Goal: Information Seeking & Learning: Find specific fact

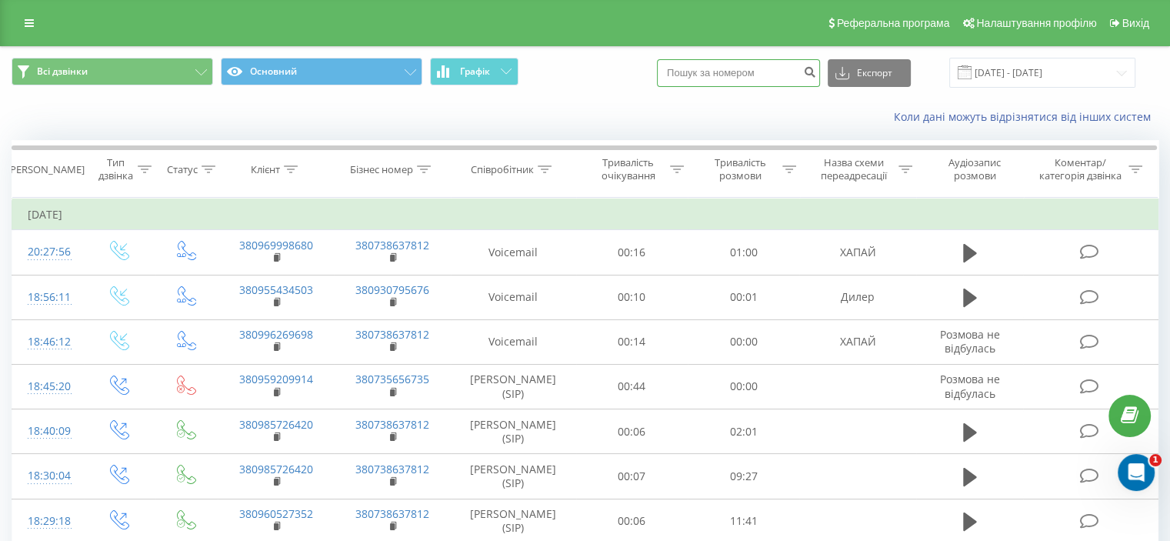
click at [733, 72] on input at bounding box center [738, 73] width 163 height 28
paste input "0972863806"
type input "0972863806"
click at [816, 68] on icon "submit" at bounding box center [809, 69] width 13 height 9
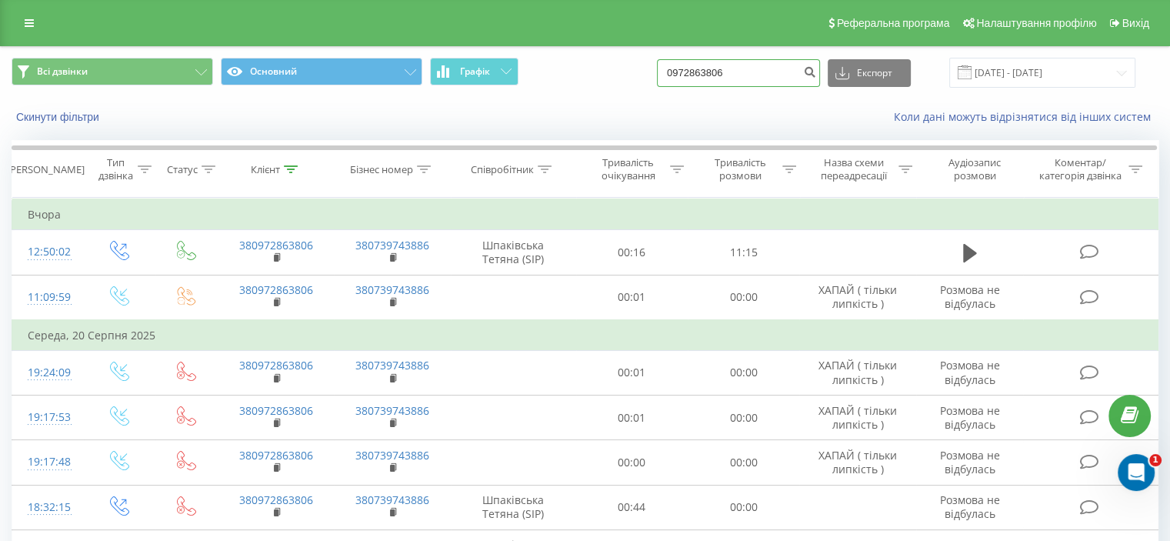
drag, startPoint x: 772, startPoint y: 72, endPoint x: 455, endPoint y: 94, distance: 317.8
click at [456, 93] on div "Всі дзвінки Основний Графік 0972863806 Експорт .csv .xls .xlsx 22.05.2025 - 22.…" at bounding box center [585, 73] width 1169 height 52
paste input "0965791563"
type input "0965791563"
click at [816, 70] on icon "submit" at bounding box center [809, 69] width 13 height 9
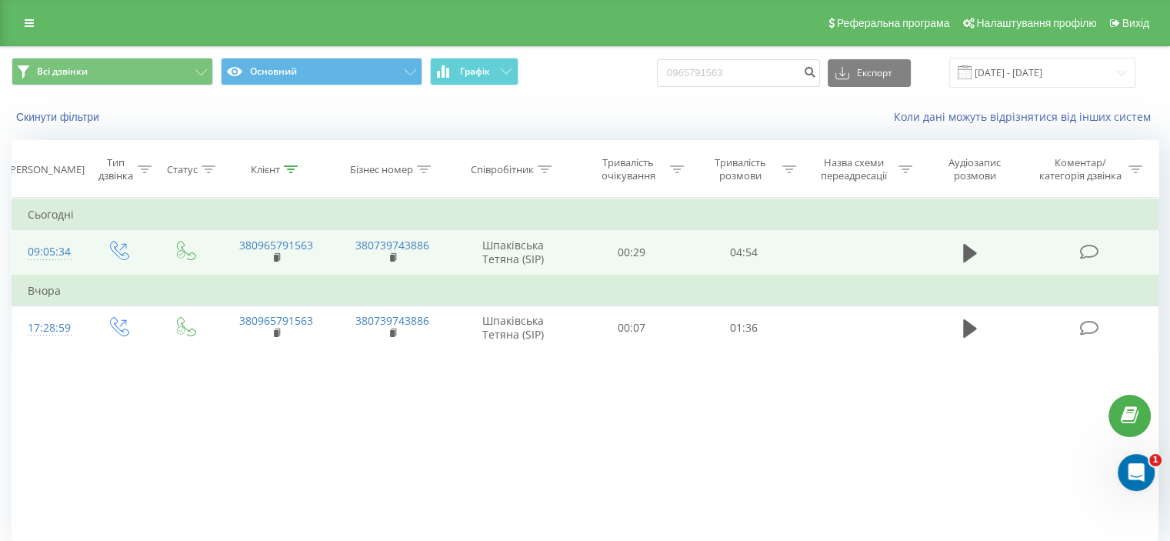
click at [1090, 252] on icon at bounding box center [1089, 252] width 19 height 16
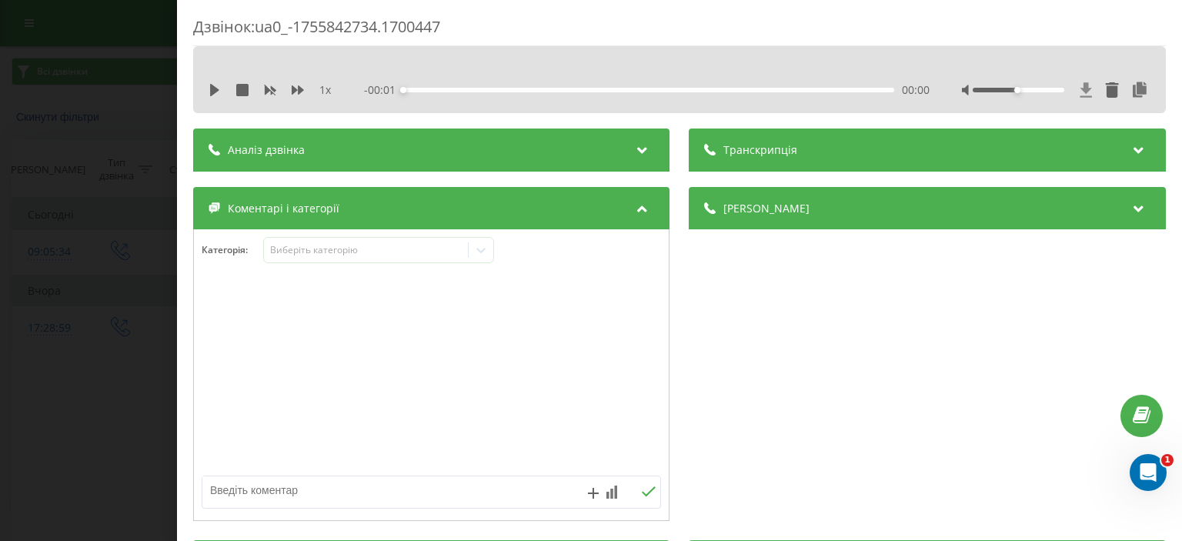
click at [1080, 91] on icon at bounding box center [1086, 89] width 12 height 15
click at [0, 225] on div "Дзвінок : ua0_-1755842734.1700447 1 x - 04:54 00:00 00:00 Транскрипція Для AI-а…" at bounding box center [591, 270] width 1182 height 541
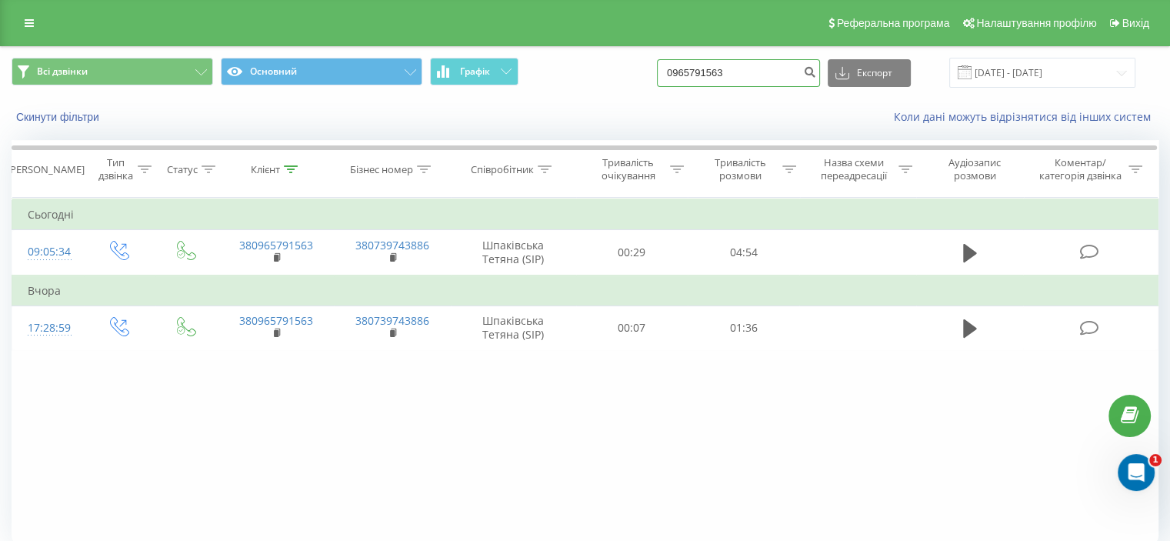
drag, startPoint x: 754, startPoint y: 74, endPoint x: 0, endPoint y: 25, distance: 755.7
click at [78, 15] on div "Реферальна програма Налаштування профілю Вихід Всі дзвінки Основний Графік 0965…" at bounding box center [585, 301] width 1170 height 602
paste input "068) 281-43-26"
click at [748, 66] on input "068) 281-43-26" at bounding box center [738, 73] width 163 height 28
click at [734, 68] on input "068) 281-4326" at bounding box center [738, 73] width 163 height 28
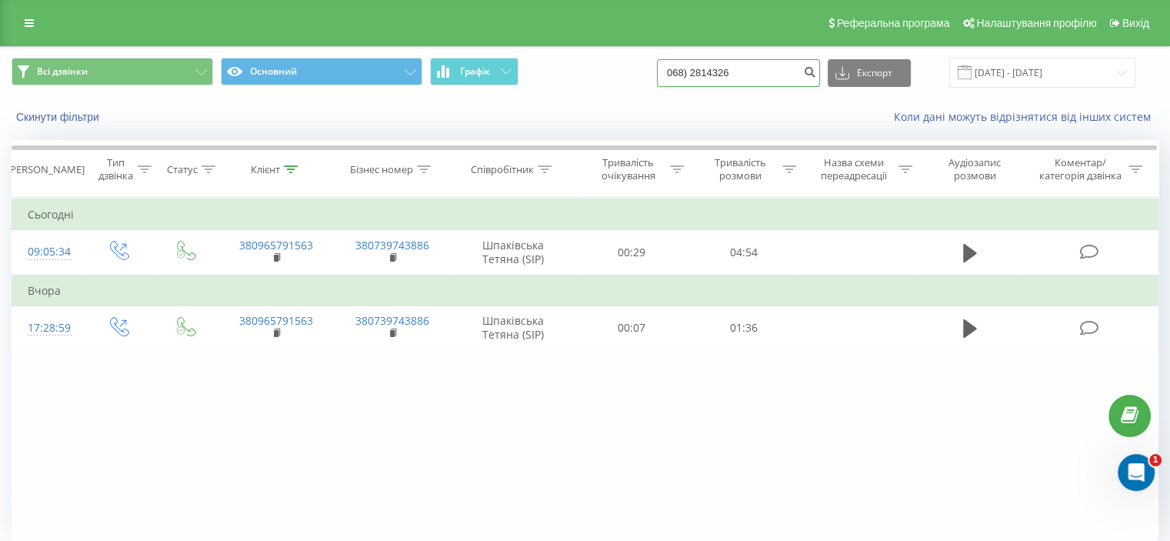
click at [709, 70] on input "068) 2814326" at bounding box center [738, 73] width 163 height 28
click at [715, 72] on input "068) 2814326" at bounding box center [738, 73] width 163 height 28
click at [713, 72] on input "068) 2814326" at bounding box center [738, 73] width 163 height 28
click at [711, 71] on input "068) 2814326" at bounding box center [738, 73] width 163 height 28
type input "0682814326"
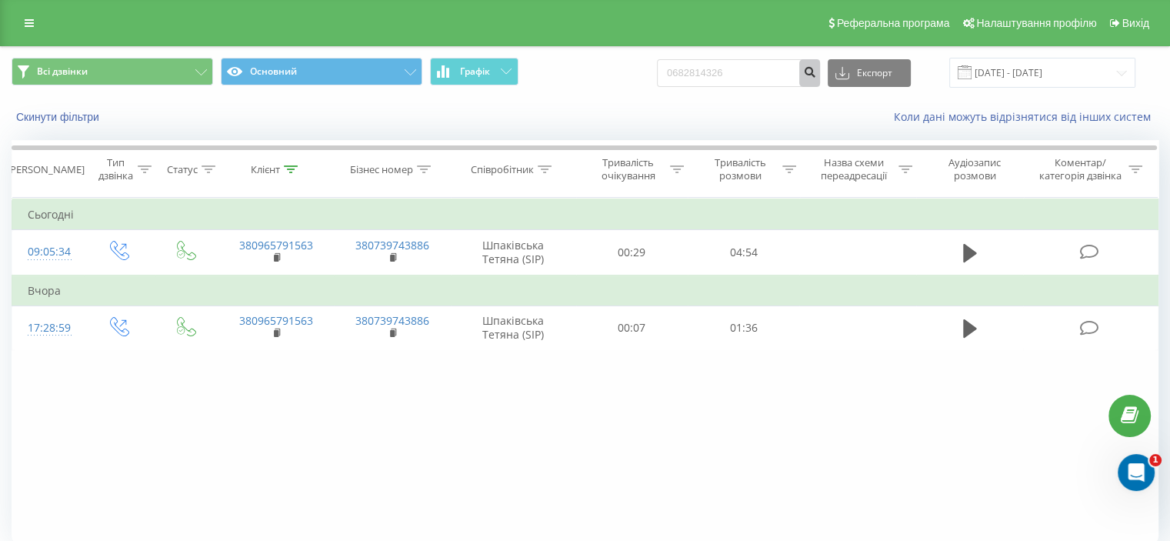
click at [816, 75] on icon "submit" at bounding box center [809, 69] width 13 height 9
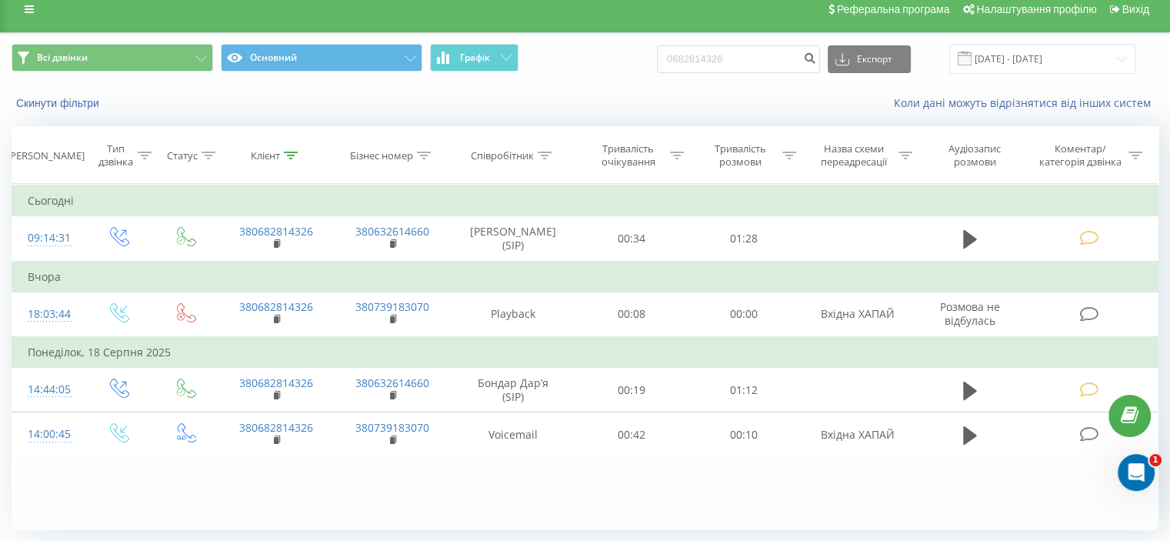
scroll to position [60, 0]
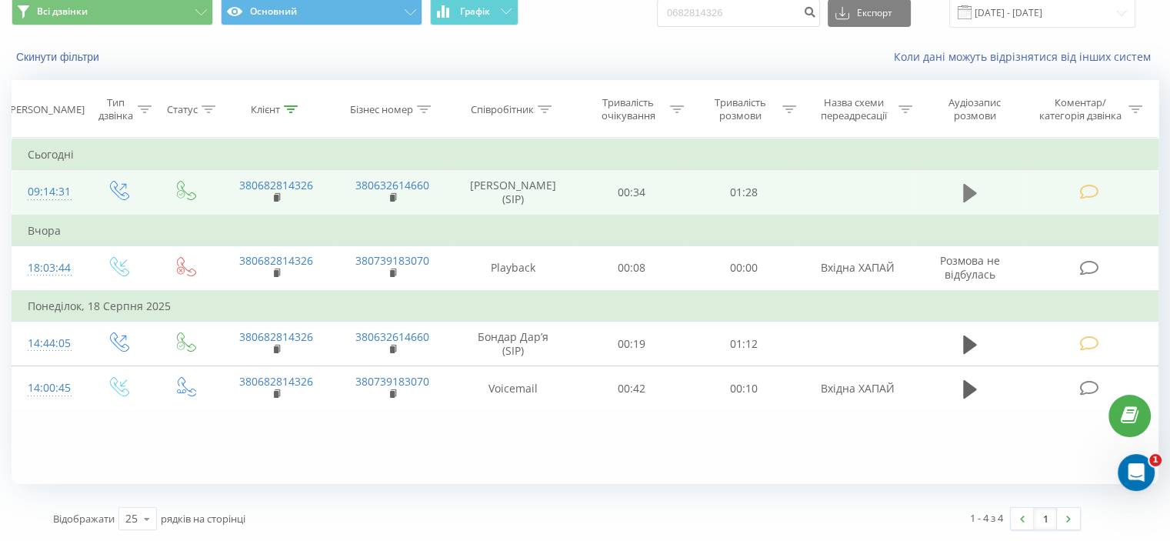
click at [966, 187] on icon at bounding box center [970, 193] width 14 height 18
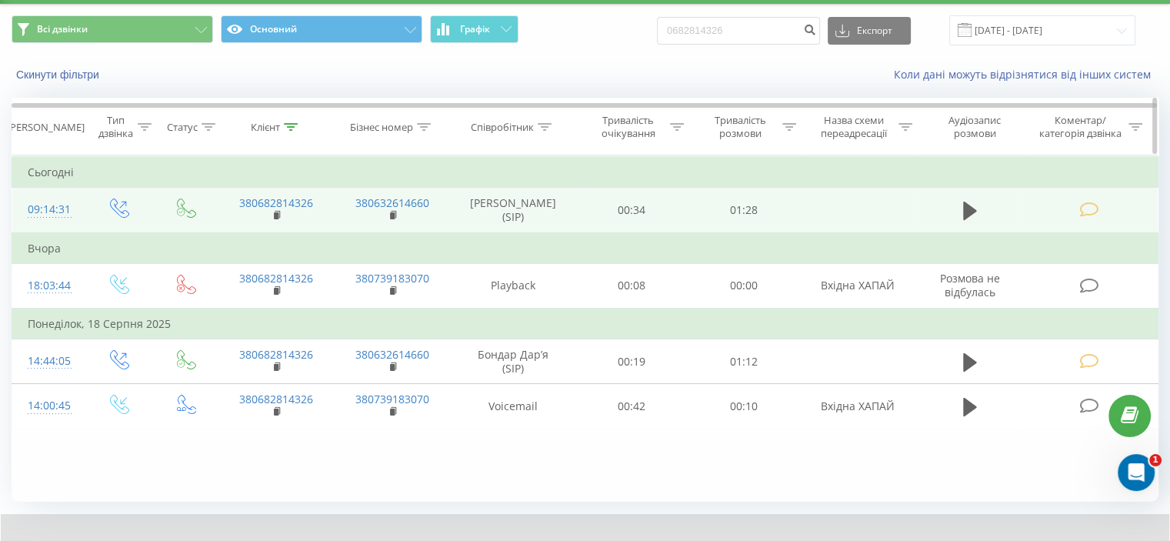
scroll to position [0, 0]
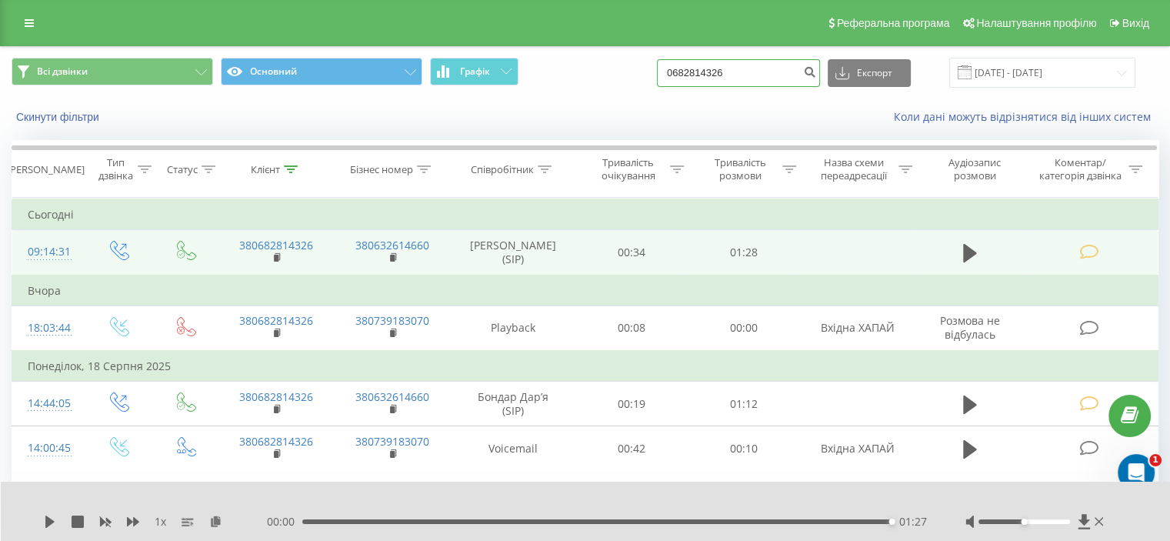
drag, startPoint x: 769, startPoint y: 79, endPoint x: 65, endPoint y: 8, distance: 707.6
click at [65, 8] on div "Реферальна програма Налаштування профілю Вихід Всі дзвінки Основний Графік 0682…" at bounding box center [585, 301] width 1170 height 602
paste input "0939565397"
type input "0939565397"
click at [816, 75] on icon "submit" at bounding box center [809, 69] width 13 height 9
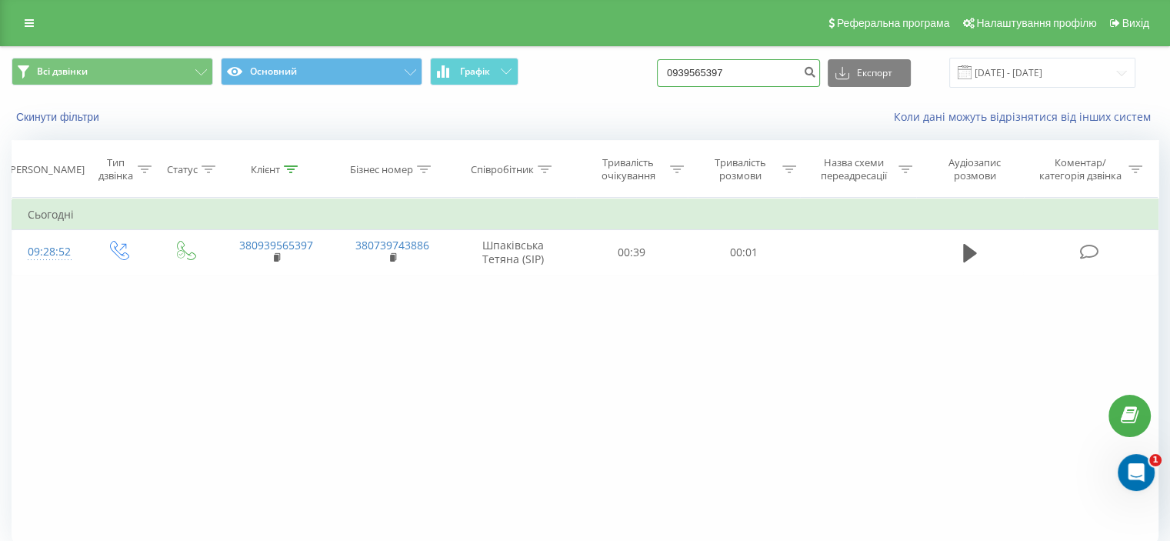
drag, startPoint x: 758, startPoint y: 73, endPoint x: 582, endPoint y: 64, distance: 175.7
click at [582, 64] on div "Всі дзвінки Основний Графік 0939565397 Експорт .csv .xls .xlsx [DATE] - [DATE]" at bounding box center [585, 73] width 1147 height 30
paste input "0682814326"
type input "0682814326"
click at [816, 68] on icon "submit" at bounding box center [809, 69] width 13 height 9
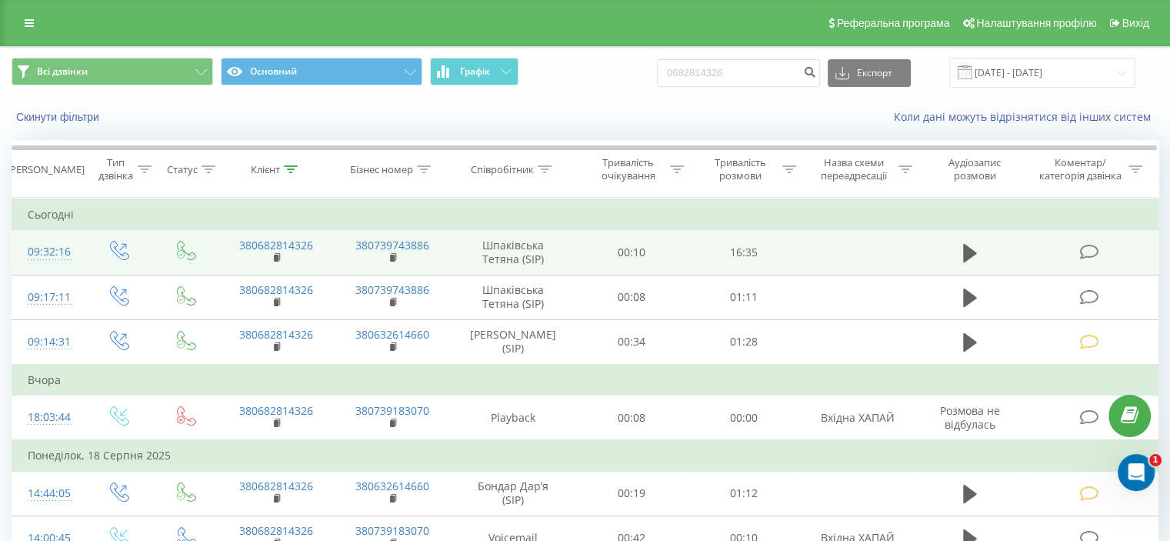
click at [1090, 250] on icon at bounding box center [1089, 252] width 19 height 16
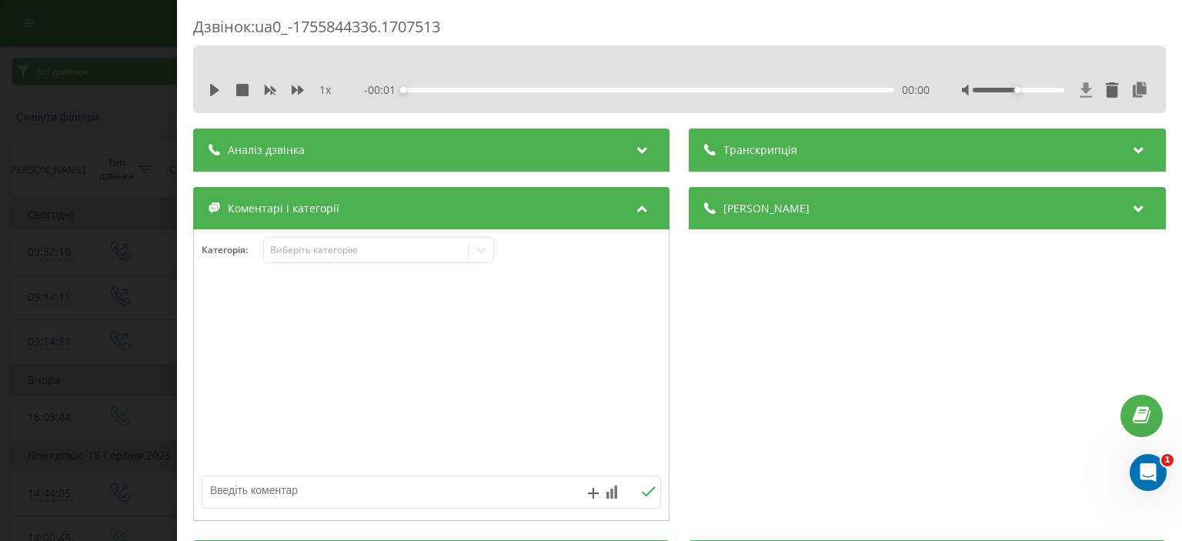
click at [1080, 88] on icon at bounding box center [1086, 89] width 12 height 15
click at [1080, 89] on icon at bounding box center [1086, 89] width 12 height 15
click at [1131, 92] on icon at bounding box center [1140, 89] width 18 height 15
